Goal: Task Accomplishment & Management: Use online tool/utility

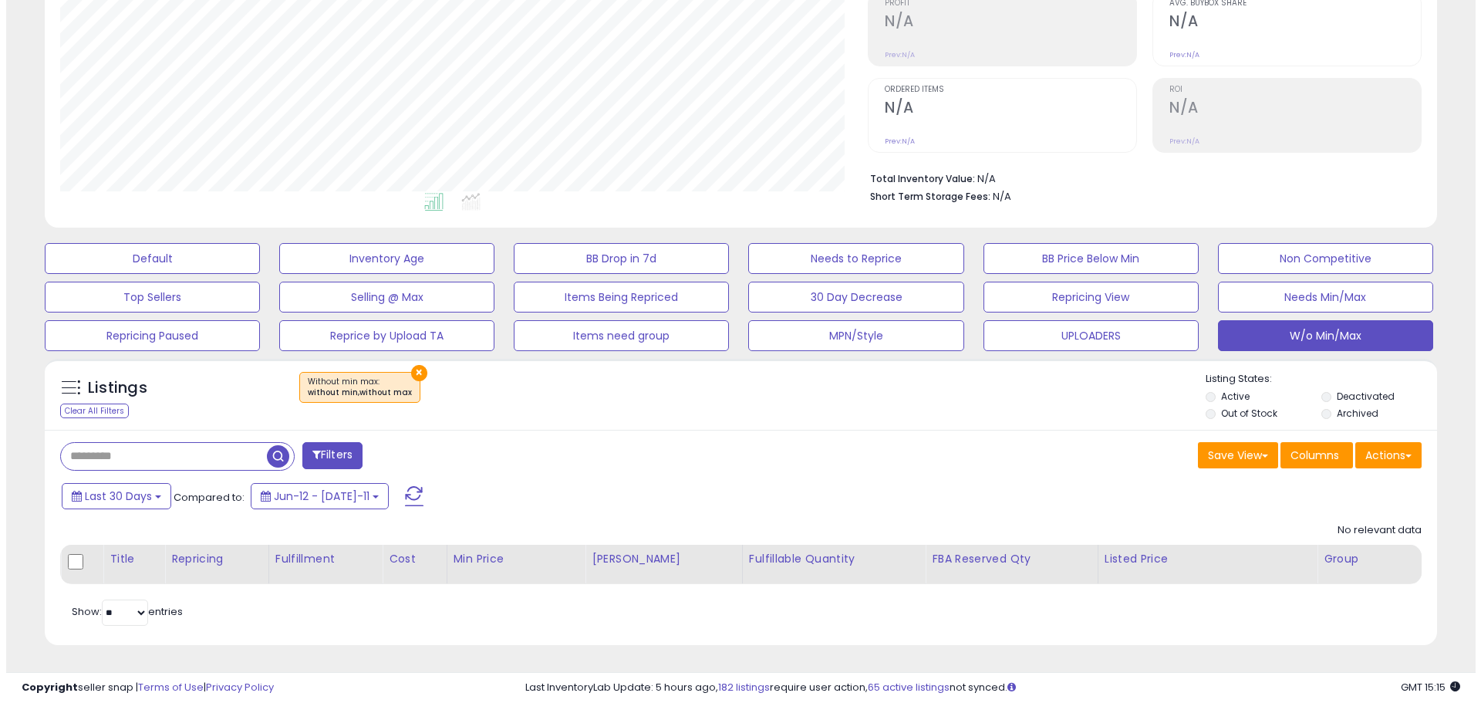
scroll to position [316, 808]
click at [723, 369] on div "Listings Clear All Filters × Without min max : without min,without max Listing …" at bounding box center [735, 394] width 1392 height 71
drag, startPoint x: 1190, startPoint y: 628, endPoint x: 1205, endPoint y: 621, distance: 16.2
click at [1189, 628] on div "Retrieving listings data.. No relevant data Title Repricing" at bounding box center [734, 572] width 1361 height 114
click at [786, 462] on div "Save View Save As New View Columns Actions [GEOGRAPHIC_DATA]" at bounding box center [1081, 457] width 693 height 30
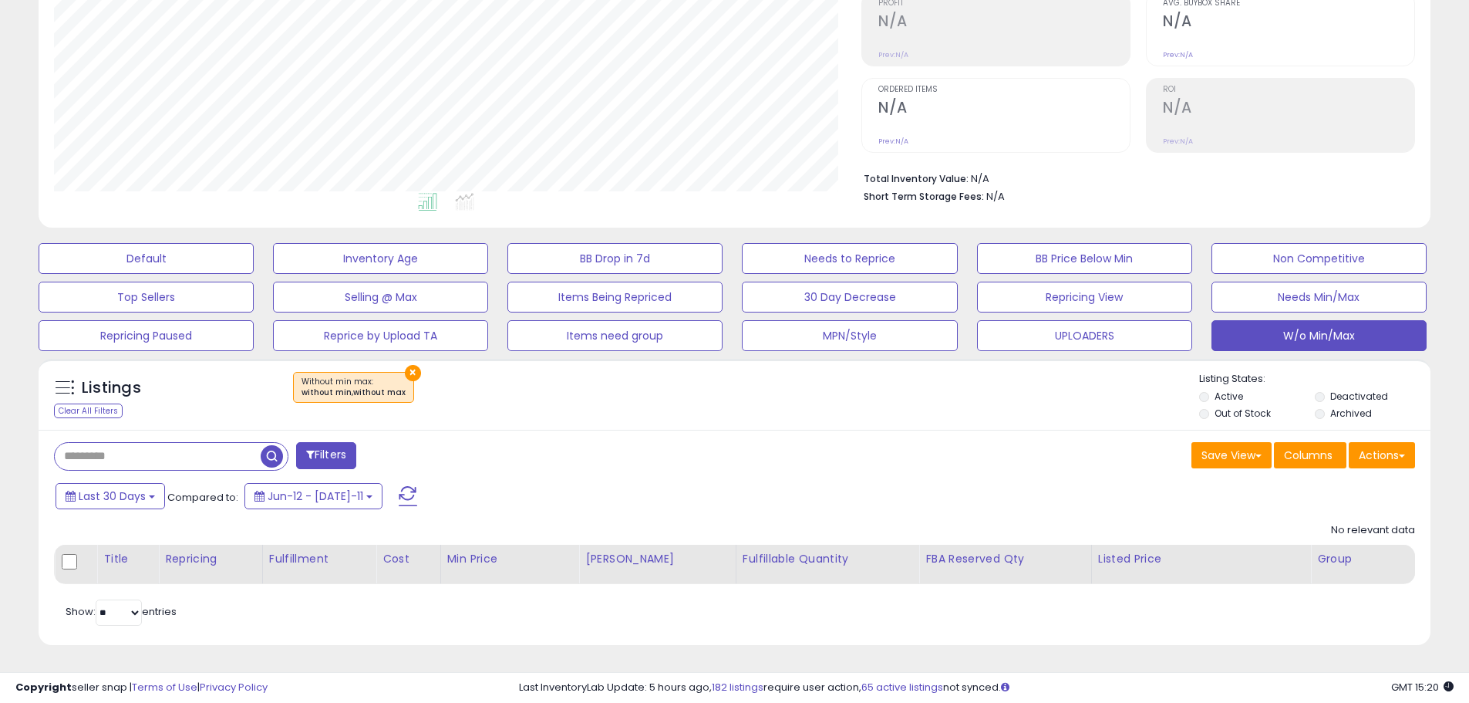
click at [389, 484] on button at bounding box center [408, 496] width 39 height 31
click at [857, 458] on div "Save View Save As New View Update Current View Columns Actions Import Export Vi…" at bounding box center [1081, 457] width 693 height 30
click at [399, 488] on span at bounding box center [408, 496] width 19 height 20
click at [405, 373] on button "×" at bounding box center [413, 373] width 16 height 16
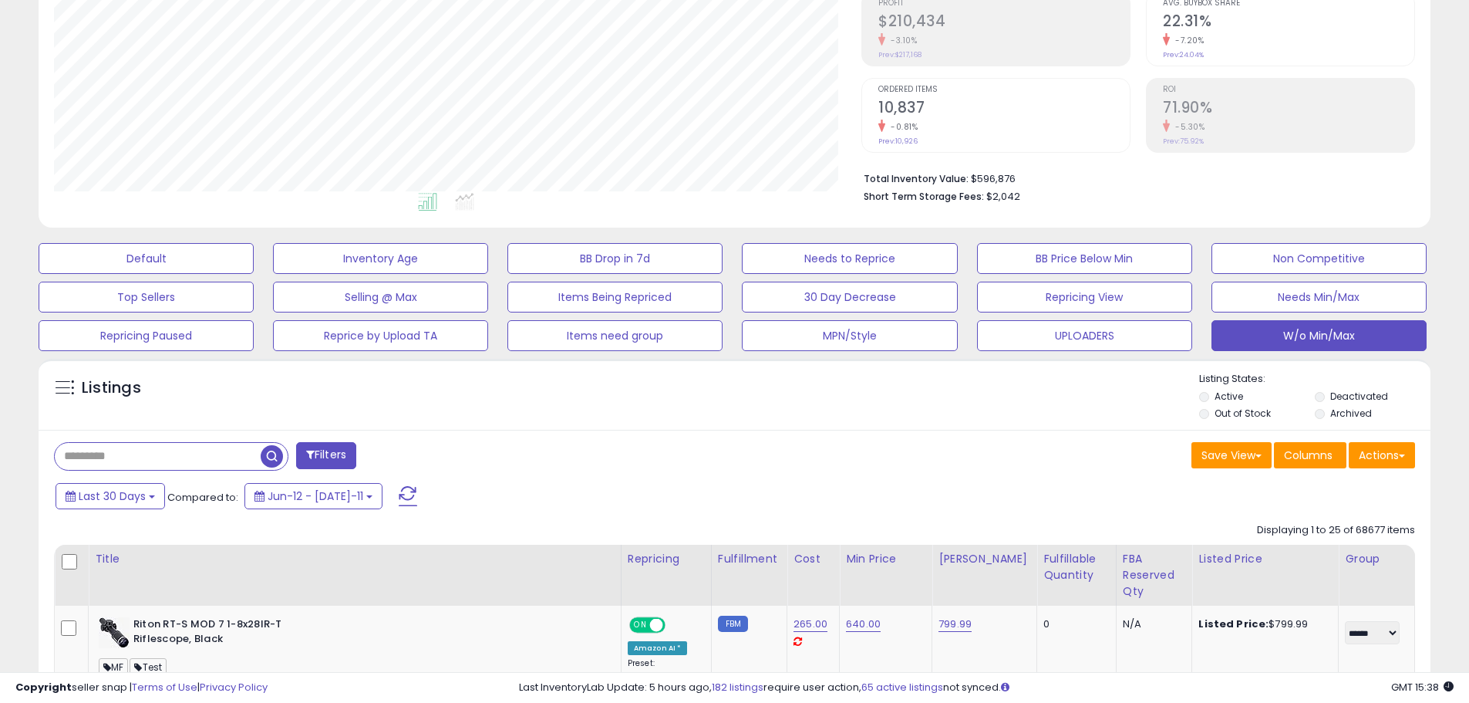
click at [396, 487] on button at bounding box center [408, 496] width 39 height 31
